Goal: Communication & Community: Ask a question

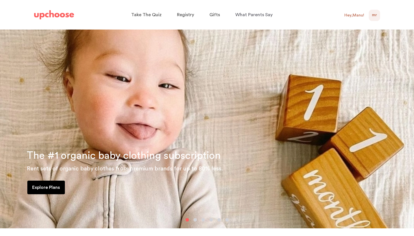
click at [376, 16] on span "MR" at bounding box center [374, 15] width 5 height 7
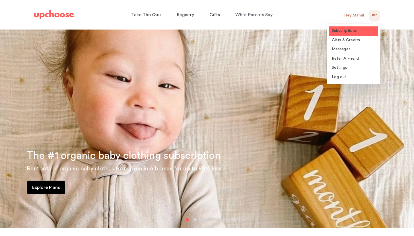
click at [349, 29] on span "Subscriptions" at bounding box center [344, 31] width 25 height 4
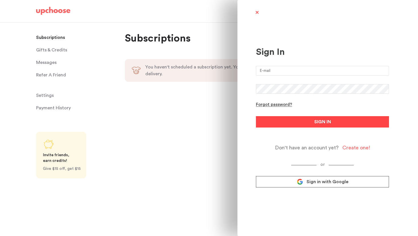
type input "manu.rawat@gmail.com"
click at [283, 123] on button "SIGN IN" at bounding box center [322, 121] width 133 height 11
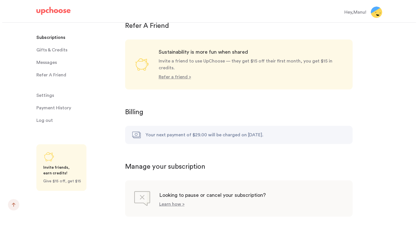
scroll to position [515, 0]
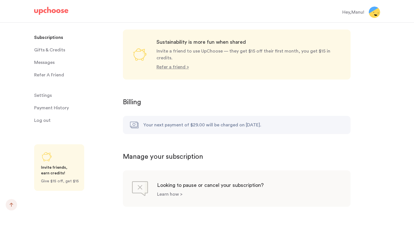
click at [168, 192] on p "Learn how >" at bounding box center [169, 194] width 25 height 5
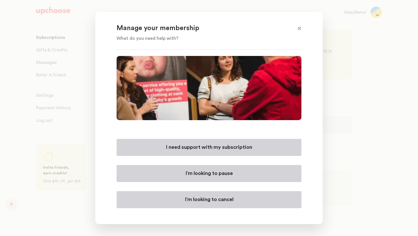
click at [205, 204] on button "I’m looking to cancel" at bounding box center [209, 199] width 185 height 17
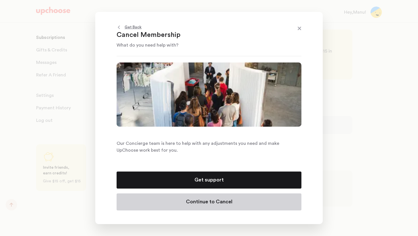
click at [205, 204] on p "Continue to Cancel" at bounding box center [209, 202] width 46 height 7
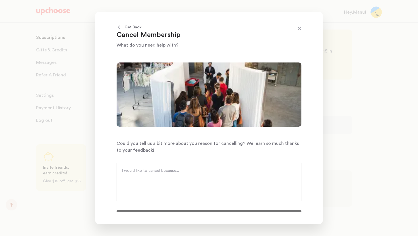
click at [206, 179] on textarea at bounding box center [209, 176] width 175 height 17
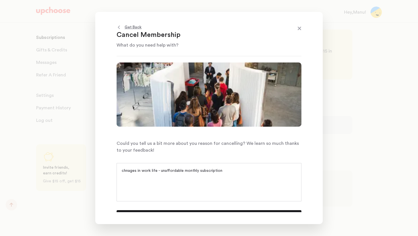
scroll to position [9, 0]
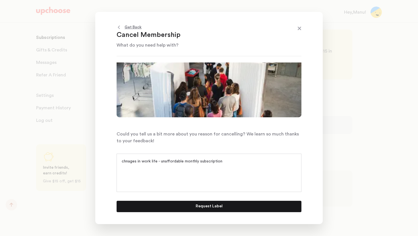
type textarea "chnages in work life - unaffordable monthly subscription"
click at [220, 206] on p "Request Label" at bounding box center [209, 206] width 27 height 7
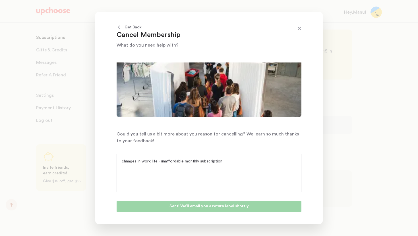
click at [136, 28] on p "Get Back" at bounding box center [133, 27] width 17 height 7
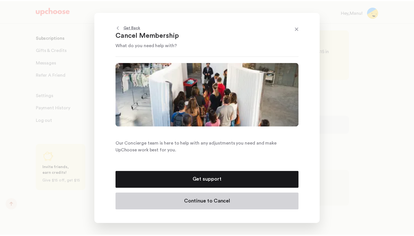
scroll to position [0, 0]
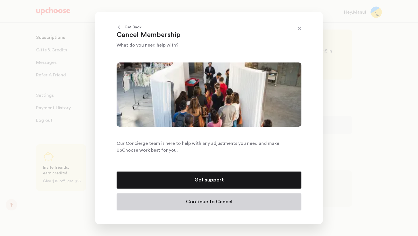
click at [297, 30] on span at bounding box center [299, 28] width 7 height 7
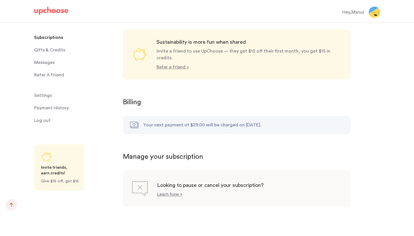
click at [55, 107] on p "Payment History" at bounding box center [51, 107] width 35 height 11
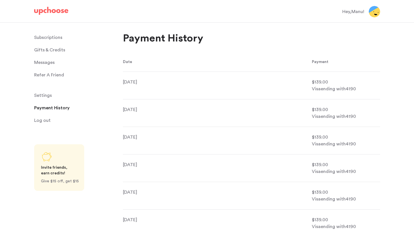
click at [42, 94] on span "Settings" at bounding box center [43, 95] width 18 height 11
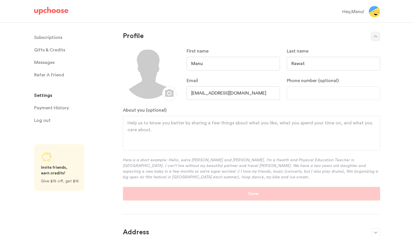
click at [47, 63] on span "Messages" at bounding box center [44, 62] width 20 height 11
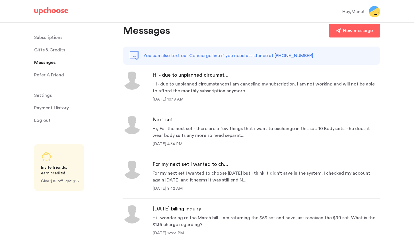
scroll to position [8, 0]
click at [357, 32] on div "New message" at bounding box center [358, 30] width 30 height 7
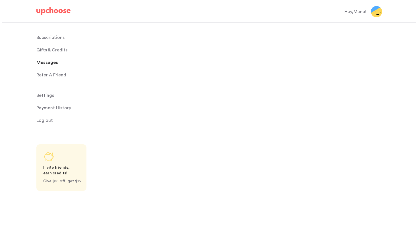
scroll to position [0, 0]
click at [260, 51] on textarea at bounding box center [253, 55] width 257 height 21
type textarea "x"
type textarea "C"
type textarea "x"
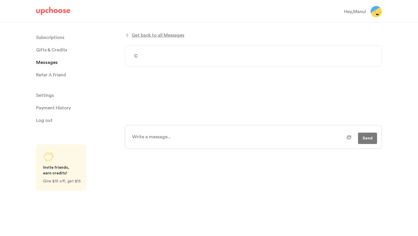
type textarea "Ca"
type textarea "x"
type textarea "Can"
type textarea "x"
type textarea "Canc"
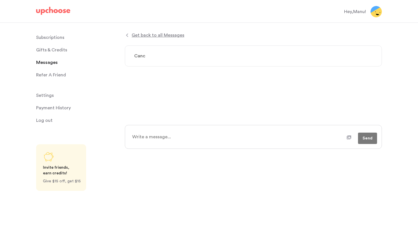
type textarea "x"
type textarea "Cance"
type textarea "x"
type textarea "Cancel"
type textarea "x"
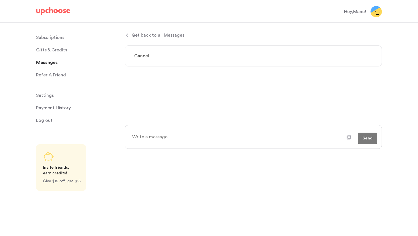
type textarea "Cancell"
type textarea "x"
type textarea "Cancella"
type textarea "x"
type textarea "Cancellati"
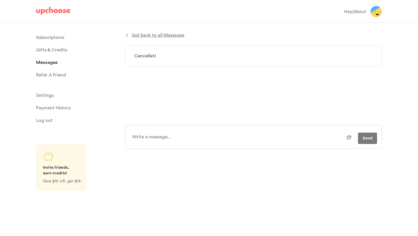
type textarea "x"
type textarea "Cancellatio"
type textarea "x"
type textarea "Cancellation"
type textarea "x"
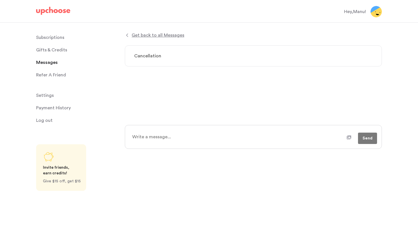
type textarea "H"
type textarea "x"
type textarea "Hi"
type textarea "x"
type textarea "Hi"
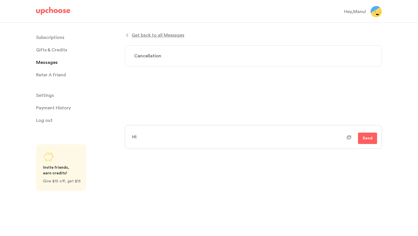
type textarea "x"
type textarea "Hi -"
type textarea "x"
type textarea "Hi -"
type textarea "x"
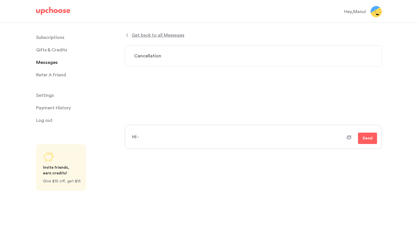
type textarea "Hi - i"
type textarea "x"
type textarea "Hi - i"
type textarea "x"
type textarea "Hi - i h"
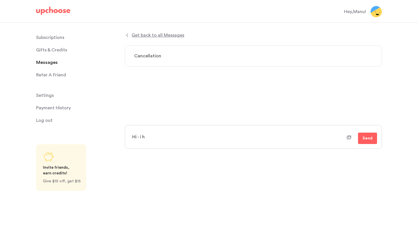
type textarea "x"
type textarea "Hi - i ha"
type textarea "x"
type textarea "Hi - i hav"
type textarea "x"
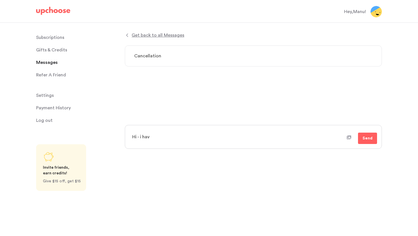
type textarea "Hi - i have"
type textarea "x"
type textarea "Hi - i have"
type textarea "x"
type textarea "Hi - i have c"
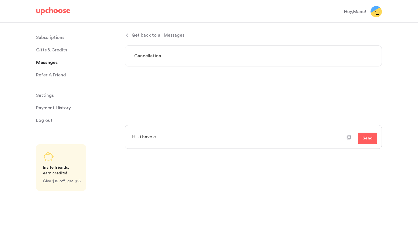
type textarea "x"
type textarea "Hi - i have cl"
type textarea "x"
type textarea "Hi - i have cli"
type textarea "x"
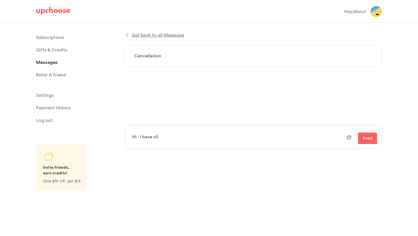
type textarea "Hi - i have clic"
type textarea "x"
type textarea "Hi - i have click"
type textarea "x"
type textarea "Hi - i have clicke"
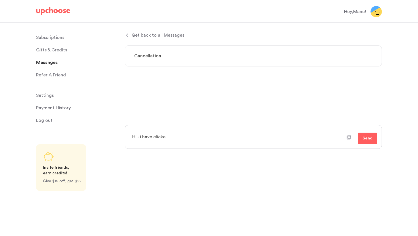
type textarea "x"
type textarea "Hi - i have clicked"
type textarea "x"
type textarea "Hi - i have clicked"
type textarea "x"
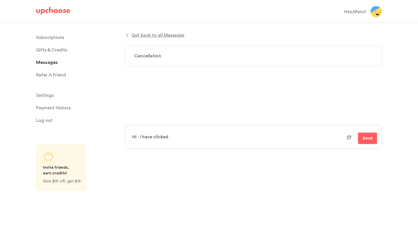
type textarea "Hi - i have clicked t"
type textarea "x"
type textarea "Hi - i have clicked tw"
type textarea "x"
type textarea "Hi - i have clicked twi"
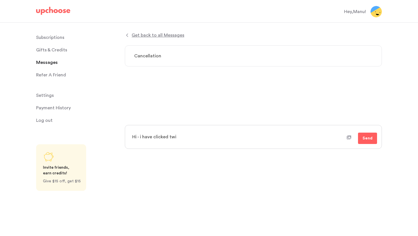
type textarea "x"
type textarea "Hi - i have clicked twic"
type textarea "x"
type textarea "Hi - i have clicked twice"
type textarea "x"
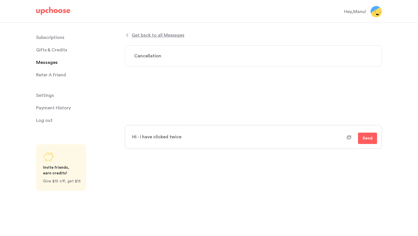
type textarea "Hi - i have clicked twice"
type textarea "x"
type textarea "Hi - i have clicked twice a"
type textarea "x"
type textarea "Hi - i have clicked twice at"
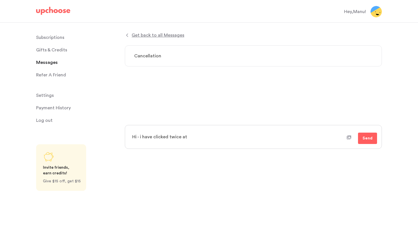
type textarea "x"
type textarea "Hi - i have clicked twice at c"
type textarea "x"
type textarea "Hi - i have clicked twice at ca"
type textarea "x"
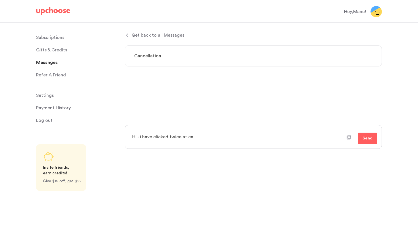
type textarea "Hi - i have clicked twice at can"
type textarea "x"
type textarea "Hi - i have clicked twice at canc"
type textarea "x"
type textarea "Hi - i have clicked twice at cance"
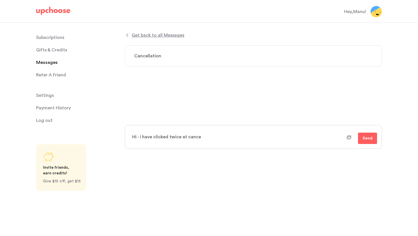
type textarea "x"
type textarea "Hi - i have clicked twice at cancel"
type textarea "x"
type textarea "Hi - i have clicked twice at cancel"
type textarea "x"
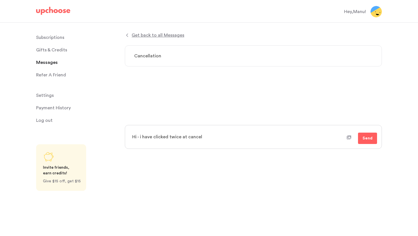
type textarea "Hi - i have clicked twice at cancel s"
type textarea "x"
type textarea "Hi - i have clicked twice at cancel su"
type textarea "x"
type textarea "Hi - i have clicked twice at cancel sub"
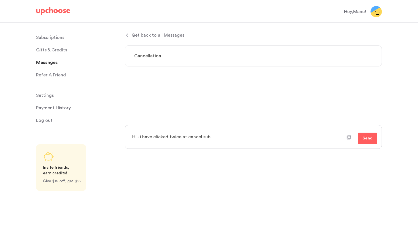
type textarea "x"
type textarea "Hi - i have clicked twice at cancel subs"
type textarea "x"
type textarea "Hi - i have clicked twice at cancel subsc"
type textarea "x"
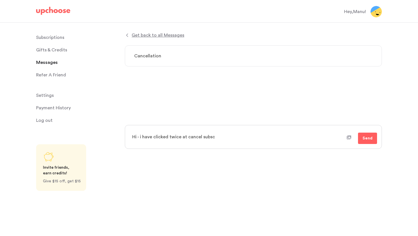
type textarea "Hi - i have clicked twice at cancel subscr"
type textarea "x"
type textarea "Hi - i have clicked twice at cancel subscri"
type textarea "x"
type textarea "Hi - i have clicked twice at cancel subscrip"
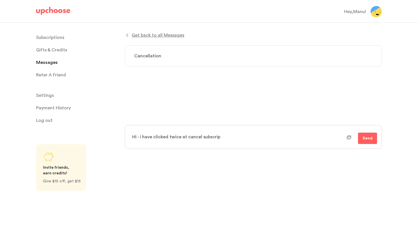
type textarea "x"
type textarea "Hi - i have clicked twice at cancel subscript"
type textarea "x"
type textarea "Hi - i have clicked twice at cancel subscripti"
type textarea "x"
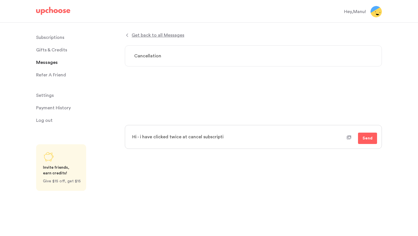
type textarea "Hi - i have clicked twice at cancel subscriptio"
type textarea "x"
type textarea "Hi - i have clicked twice at cancel subscription"
type textarea "x"
type textarea "Hi - i have clicked twice at cancel subscription"
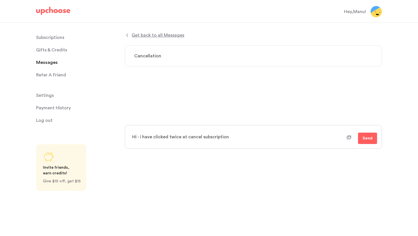
type textarea "x"
type textarea "Hi - i have clicked twice at cancel subscription t"
type textarea "x"
type textarea "Hi - i have clicked twice at cancel subscription to"
type textarea "x"
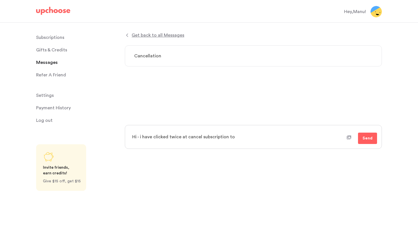
type textarea "Hi - i have clicked twice at cancel subscription to"
type textarea "x"
type textarea "Hi - i have clicked twice at cancel subscription to g"
type textarea "x"
type textarea "Hi - i have clicked twice at cancel subscription to ge"
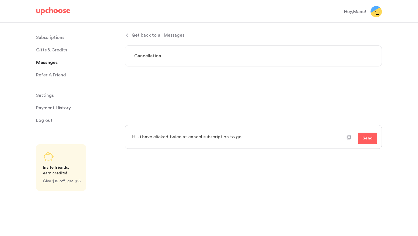
type textarea "x"
type textarea "Hi - i have clicked twice at cancel subscription to get"
type textarea "x"
type textarea "Hi - i have clicked twice at cancel subscription to get"
type textarea "x"
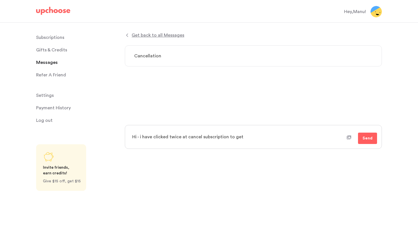
type textarea "Hi - i have clicked twice at cancel subscription to get a"
type textarea "x"
type textarea "Hi - i have clicked twice at cancel subscription to get a"
type textarea "x"
type textarea "Hi - i have clicked twice at cancel subscription to get a r"
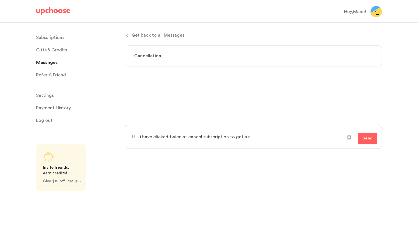
type textarea "x"
type textarea "Hi - i have clicked twice at cancel subscription to get a re"
type textarea "x"
type textarea "Hi - i have clicked twice at cancel subscription to get a ret"
type textarea "x"
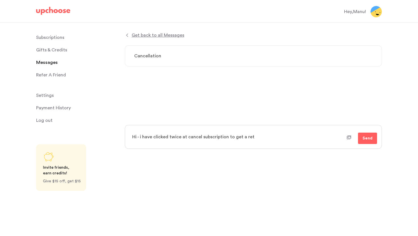
type textarea "Hi - i have clicked twice at cancel subscription to get a retu"
type textarea "x"
type textarea "Hi - i have clicked twice at cancel subscription to get a retur"
type textarea "x"
type textarea "Hi - i have clicked twice at cancel subscription to get a return"
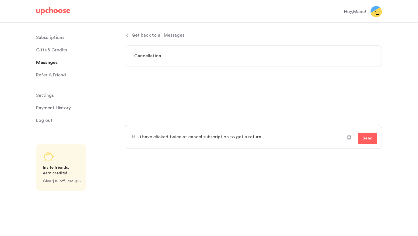
type textarea "x"
type textarea "Hi - i have clicked twice at cancel subscription to get a return"
type textarea "x"
type textarea "Hi - i have clicked twice at cancel subscription to get a return l"
type textarea "x"
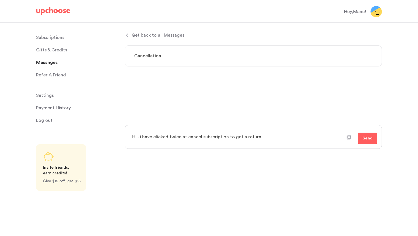
type textarea "Hi - i have clicked twice at cancel subscription to get a return la"
type textarea "x"
type textarea "Hi - i have clicked twice at cancel subscription to get a return lab"
type textarea "x"
type textarea "Hi - i have clicked twice at cancel subscription to get a return labe"
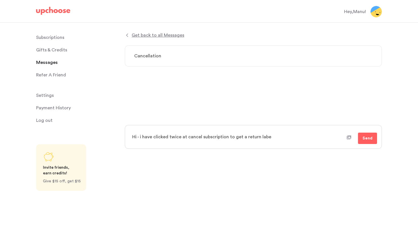
type textarea "x"
type textarea "Hi - i have clicked twice at cancel subscription to get a return label"
type textarea "x"
type textarea "Hi - i have clicked twice at cancel subscription to get a return label"
type textarea "x"
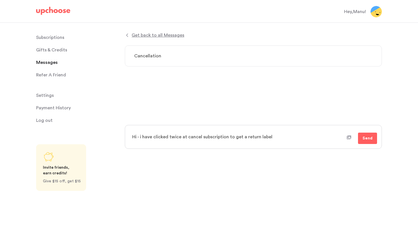
type textarea "Hi - i have clicked twice at cancel subscription to get a return label b"
type textarea "x"
type textarea "Hi - i have clicked twice at cancel subscription to get a return label bu"
type textarea "x"
type textarea "Hi - i have clicked twice at cancel subscription to get a return label but"
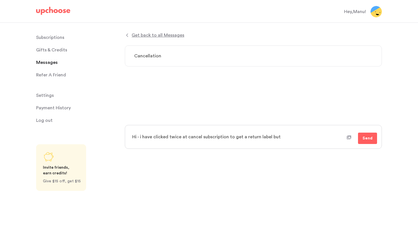
type textarea "x"
type textarea "Hi - i have clicked twice at cancel subscription to get a return label but i"
type textarea "x"
type textarea "Hi - i have clicked twice at cancel subscription to get a return label but it"
type textarea "x"
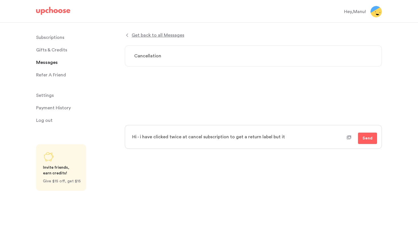
type textarea "Hi - i have clicked twice at cancel subscription to get a return label but it"
type textarea "x"
type textarea "Hi - i have clicked twice at cancel subscription to get a return label but it h"
type textarea "x"
type textarea "Hi - i have clicked twice at cancel subscription to get a return label but it ha"
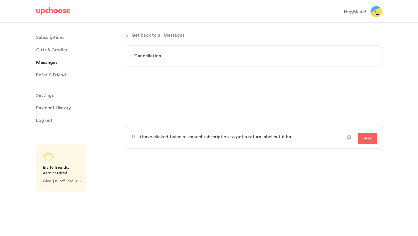
type textarea "x"
type textarea "Hi - i have clicked twice at cancel subscription to get a return label but it h…"
type textarea "x"
type textarea "Hi - i have clicked twice at cancel subscription to get a return label but it h…"
type textarea "x"
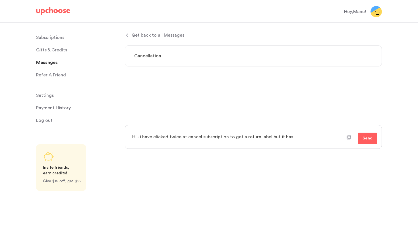
type textarea "Hi - i have clicked twice at cancel subscription to get a return label but it h…"
type textarea "x"
type textarea "Hi - i have clicked twice at cancel subscription to get a return label but it h…"
type textarea "x"
type textarea "Hi - i have clicked twice at cancel subscription to get a return label but it h…"
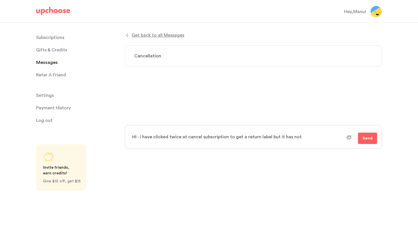
type textarea "x"
type textarea "Hi - i have clicked twice at cancel subscription to get a return label but it h…"
type textarea "x"
type textarea "Hi - i have clicked twice at cancel subscription to get a return label but it h…"
type textarea "x"
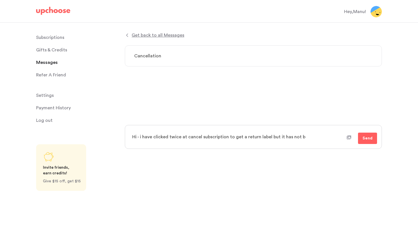
type textarea "Hi - i have clicked twice at cancel subscription to get a return label but it h…"
type textarea "x"
type textarea "Hi - i have clicked twice at cancel subscription to get a return label but it h…"
type textarea "x"
type textarea "Hi - i have clicked twice at cancel subscription to get a return label but it h…"
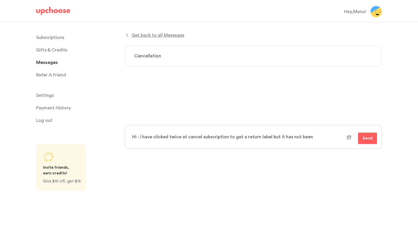
type textarea "x"
type textarea "Hi - i have clicked twice at cancel subscription to get a return label but it h…"
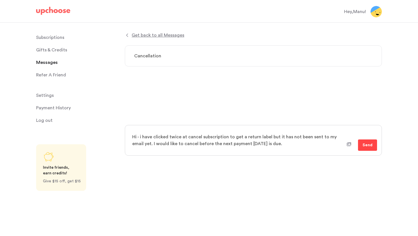
click at [369, 149] on button "Send" at bounding box center [367, 145] width 19 height 11
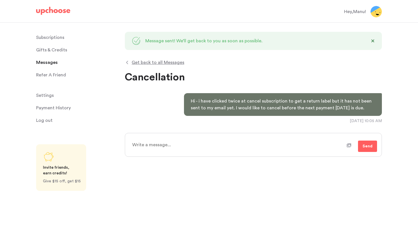
click at [51, 98] on span "Settings" at bounding box center [45, 95] width 18 height 11
